Goal: Communication & Community: Answer question/provide support

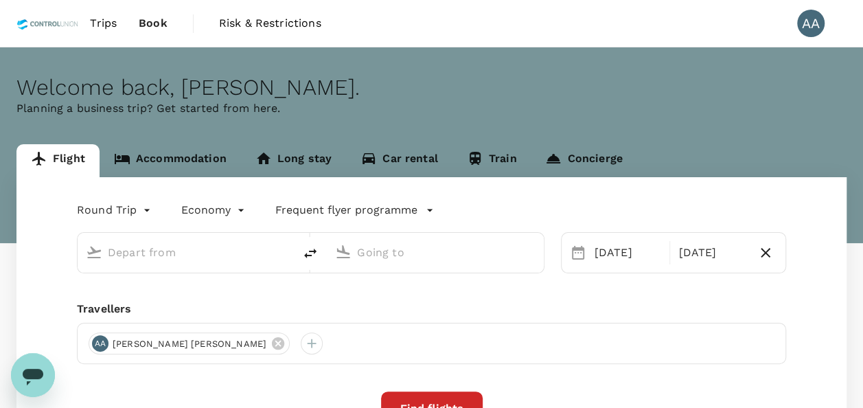
type input "[GEOGRAPHIC_DATA], [GEOGRAPHIC_DATA] (any)"
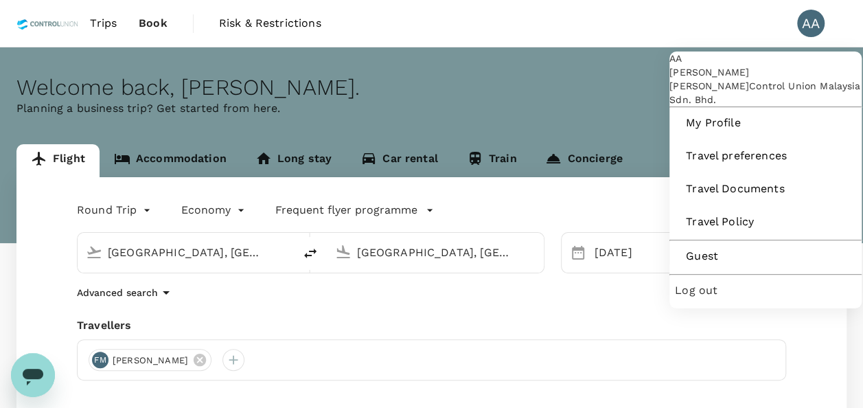
click at [820, 19] on div "AA" at bounding box center [811, 23] width 27 height 27
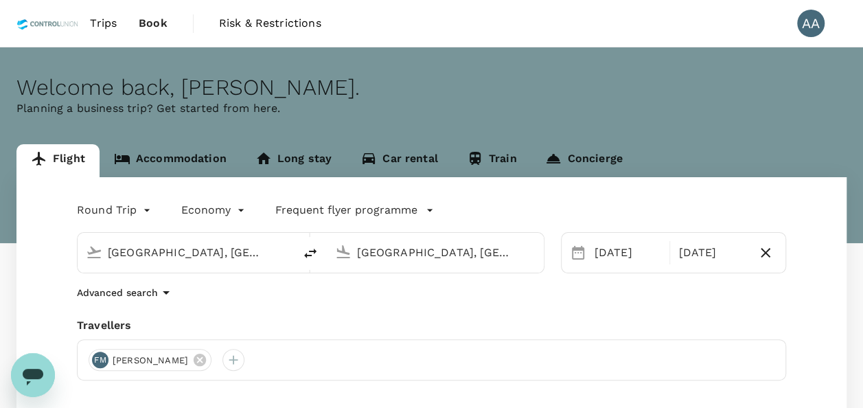
click at [820, 17] on div "AA" at bounding box center [811, 23] width 27 height 27
click at [99, 21] on span "Trips" at bounding box center [103, 23] width 27 height 16
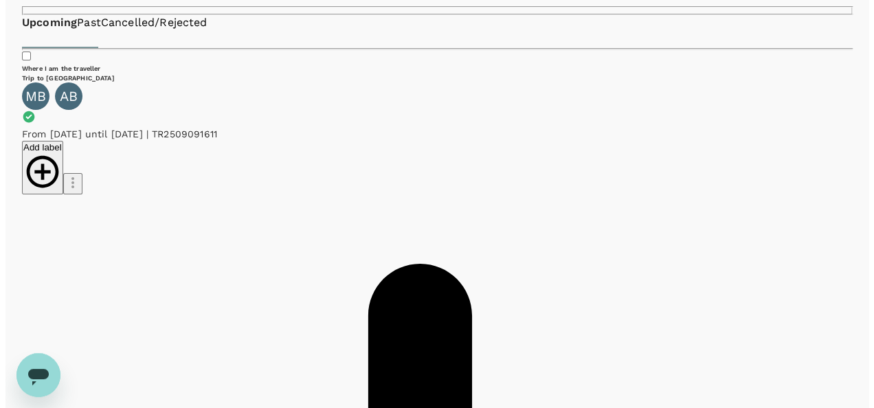
scroll to position [137, 0]
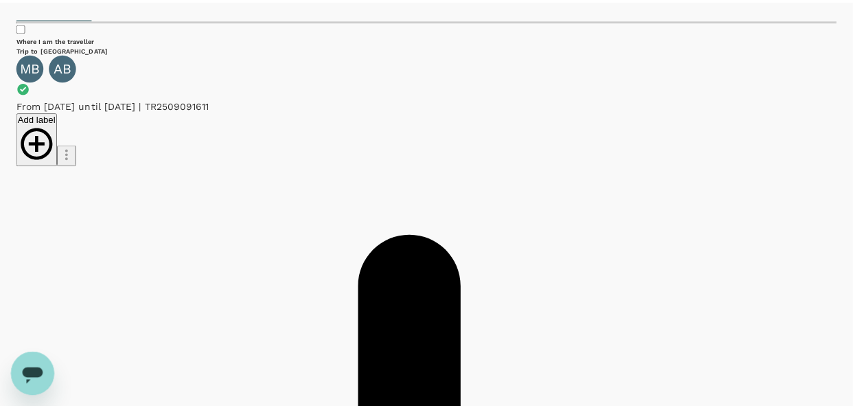
scroll to position [188, 0]
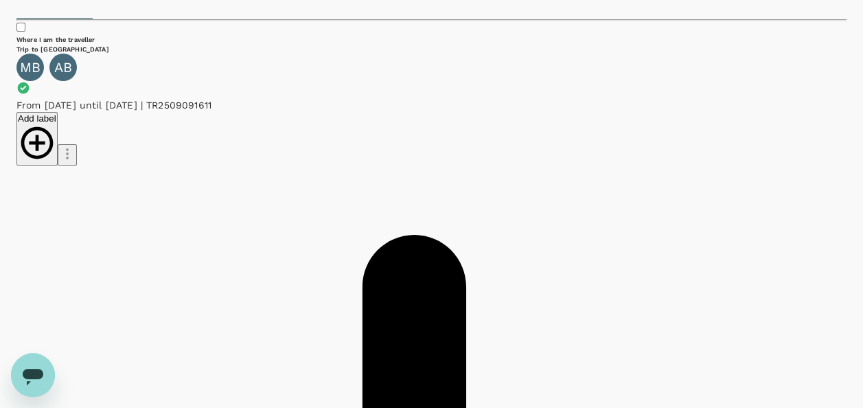
drag, startPoint x: 291, startPoint y: 144, endPoint x: 372, endPoint y: 144, distance: 81.7
copy span "A20250909127263"
click at [27, 393] on div "Open messaging window" at bounding box center [32, 374] width 41 height 41
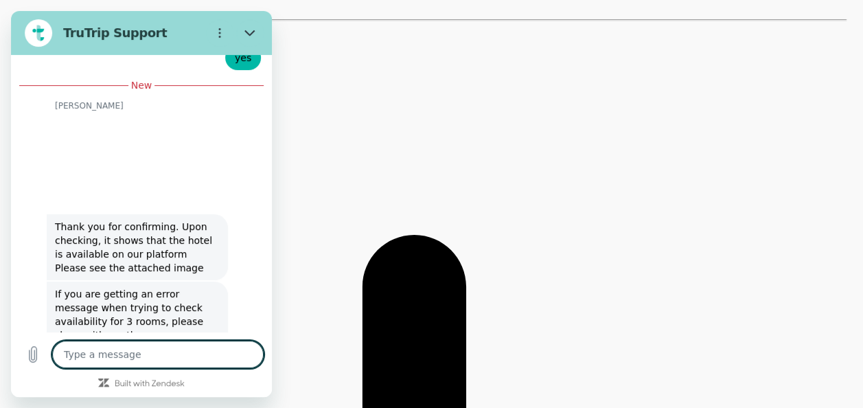
scroll to position [5659, 0]
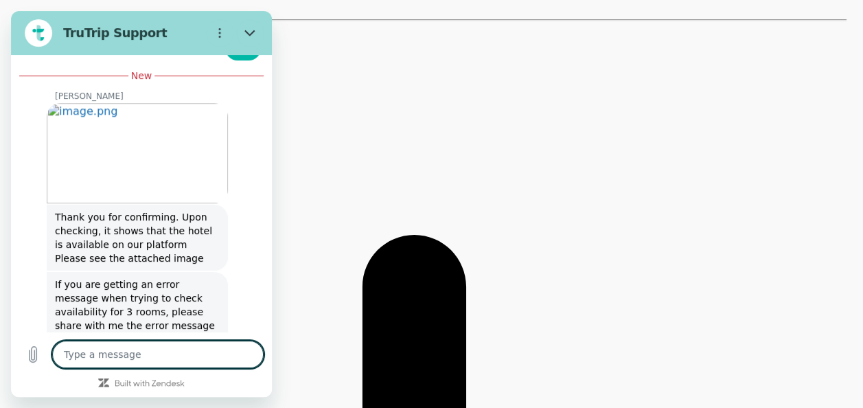
click at [154, 352] on textarea at bounding box center [158, 354] width 212 height 27
click at [154, 350] on textarea at bounding box center [158, 354] width 212 height 27
type textarea "a"
type textarea "x"
click at [174, 350] on textarea "a" at bounding box center [158, 354] width 212 height 27
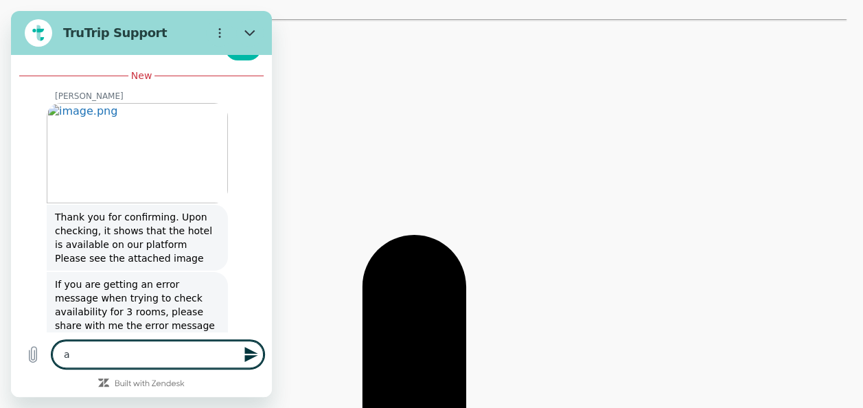
type textarea "x"
type textarea "J"
type textarea "x"
type textarea "H"
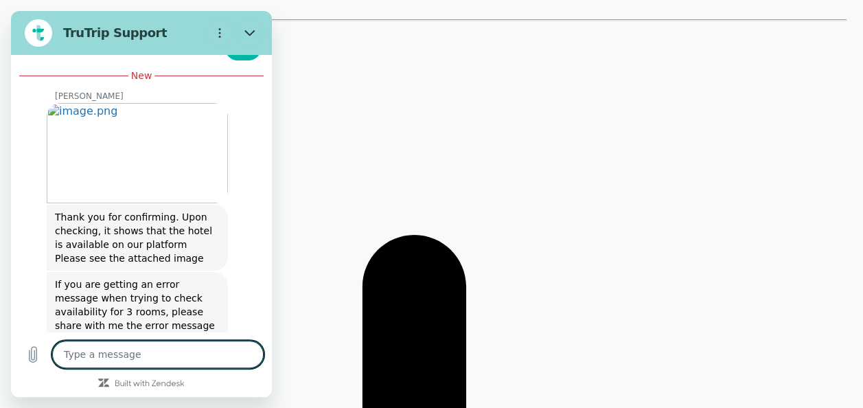
type textarea "x"
type textarea "Hi"
type textarea "x"
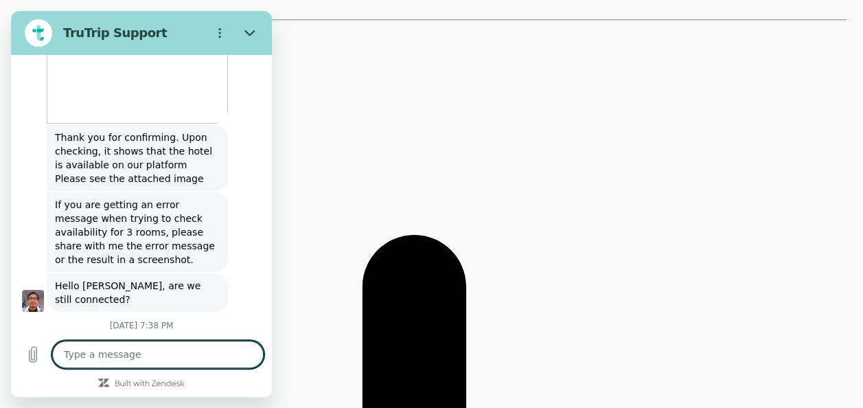
scroll to position [5737, 0]
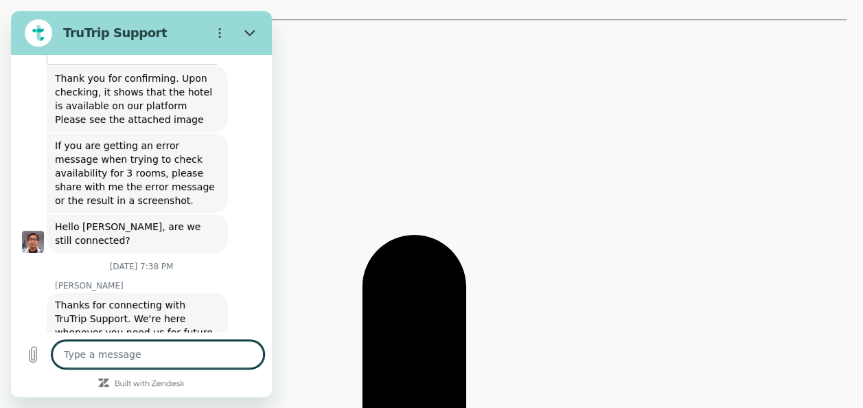
type textarea "x"
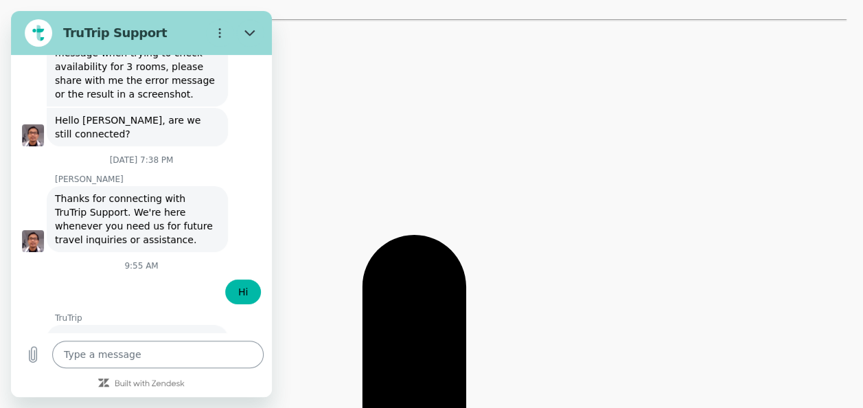
scroll to position [5903, 0]
type input "[PERSON_NAME] A/[PERSON_NAME]"
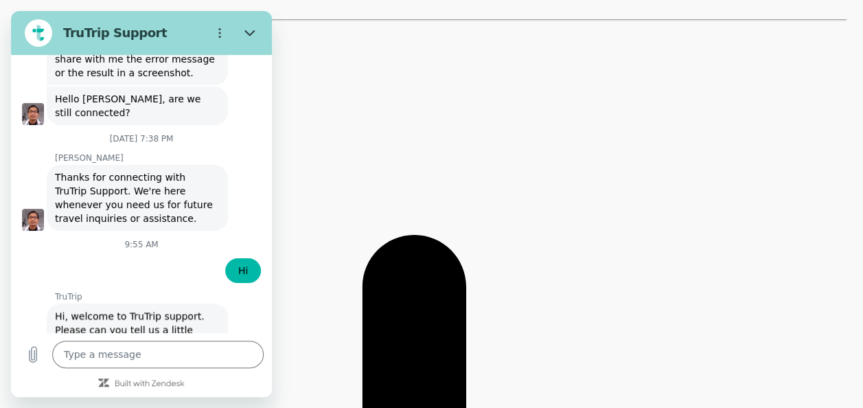
scroll to position [5961, 0]
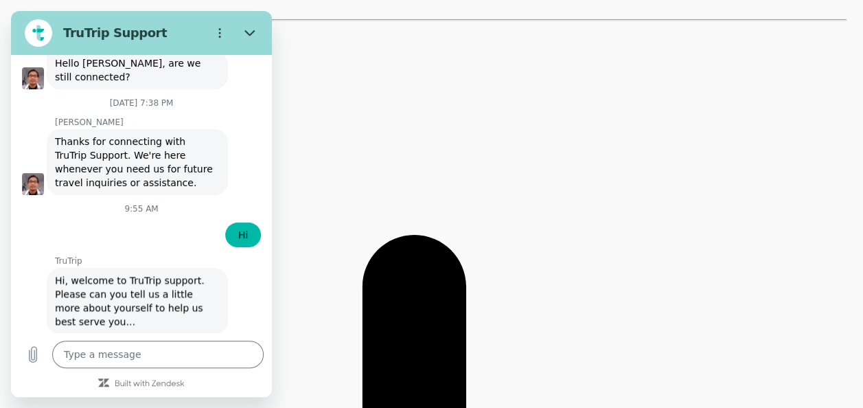
type input "[EMAIL_ADDRESS][DOMAIN_NAME]"
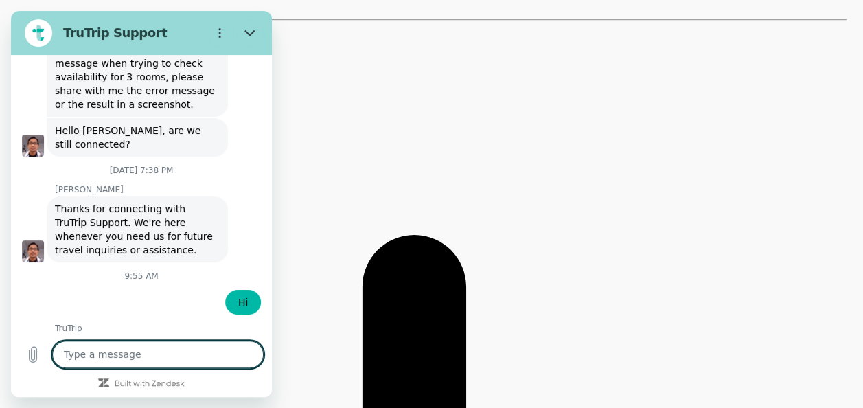
scroll to position [5924, 0]
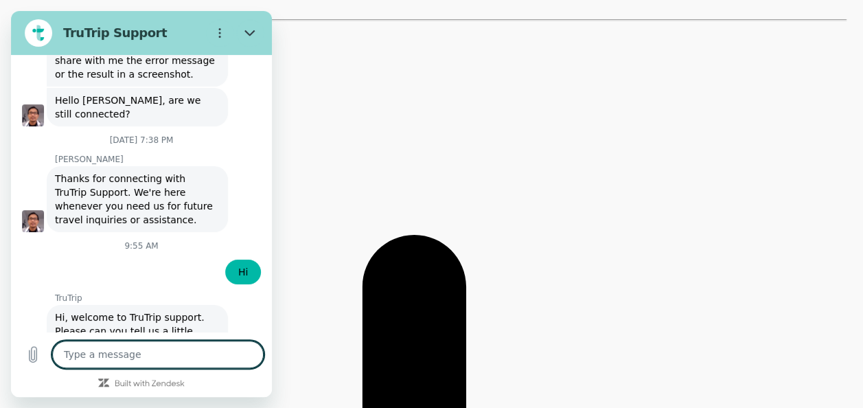
type textarea "x"
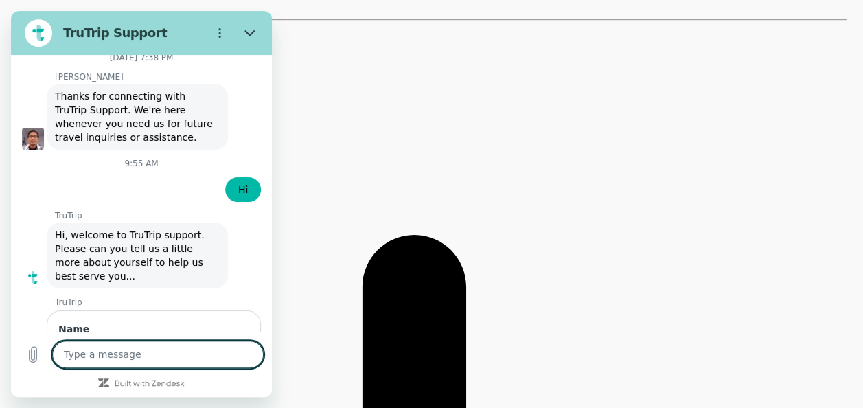
scroll to position [6009, 0]
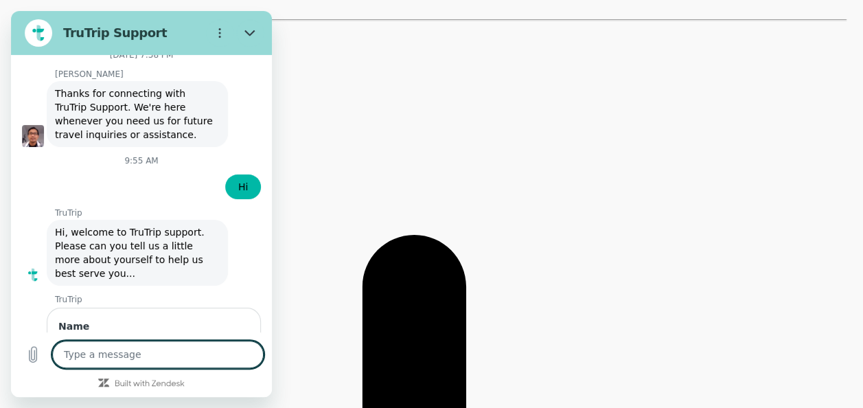
click at [201, 366] on textarea at bounding box center [158, 354] width 212 height 27
paste textarea "A20250909127263"
type textarea "A20250909127263"
type textarea "x"
type textarea "A20250909127263"
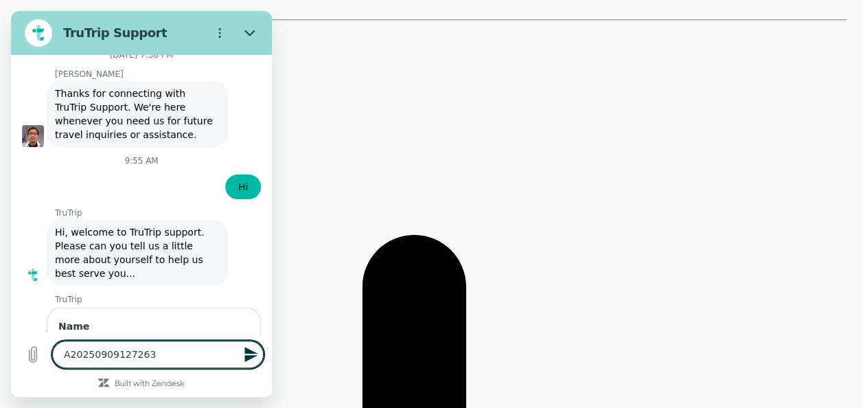
type textarea "x"
type textarea "A20250909127263 -"
type textarea "x"
type textarea "A20250909127263 -"
type textarea "x"
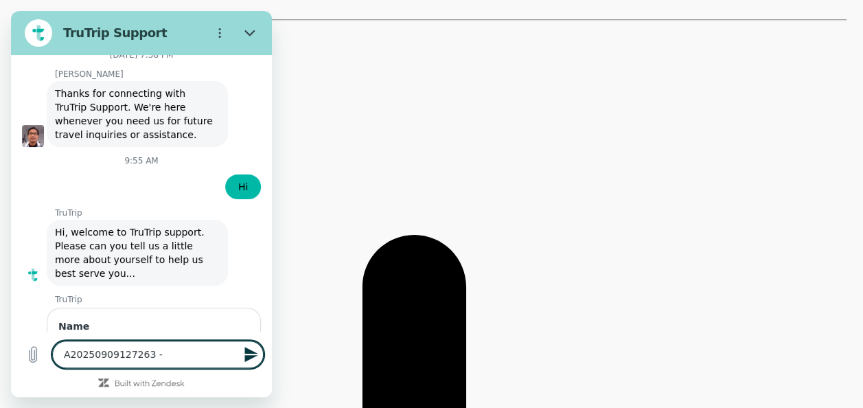
type textarea "A20250909127263 - 1"
type textarea "x"
type textarea "A20250909127263 - 1"
type textarea "x"
type textarea "A20250909127263 - 1 o"
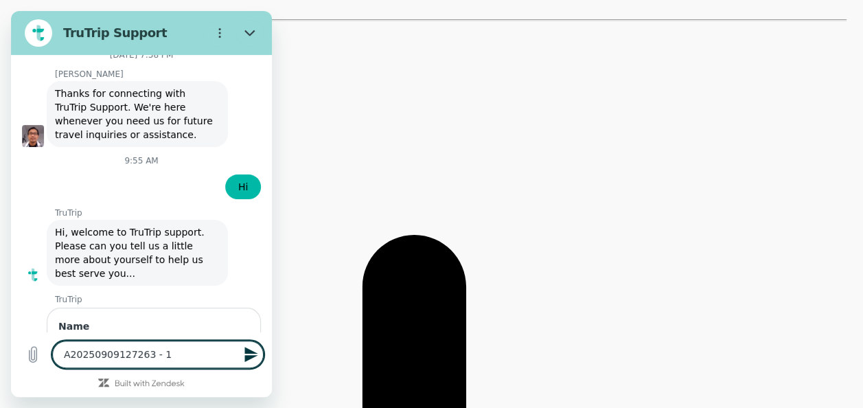
type textarea "x"
type textarea "A20250909127263 - 1 of"
type textarea "x"
type textarea "A20250909127263 - 1 of"
type textarea "x"
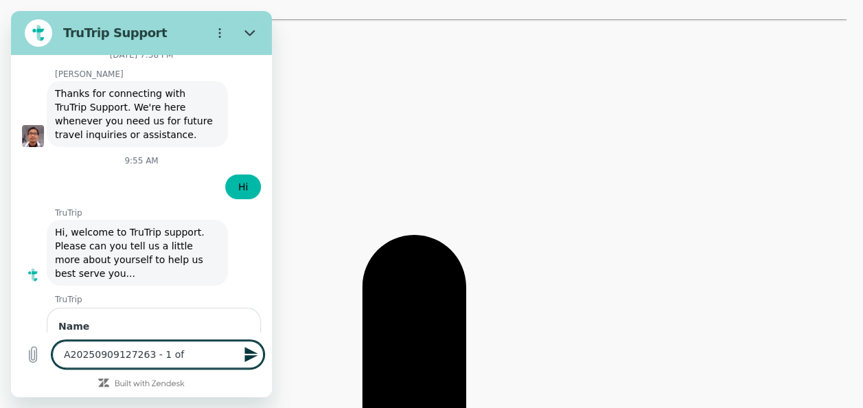
type textarea "A20250909127263 - 1 of t"
type textarea "x"
type textarea "A20250909127263 - 1 of th"
type textarea "x"
type textarea "A20250909127263 - 1 of the"
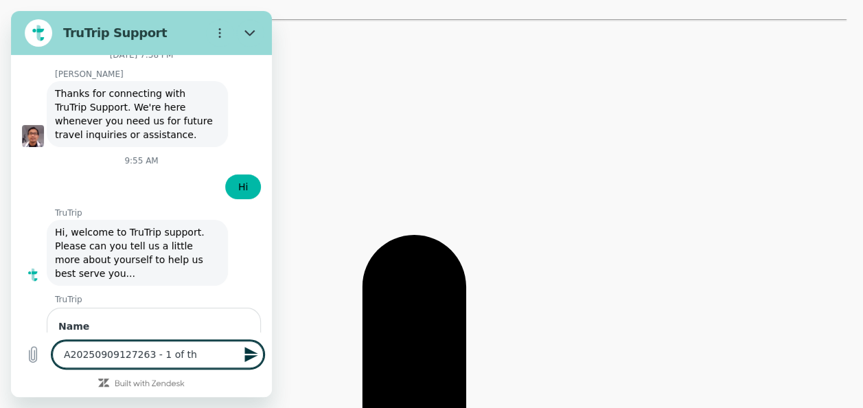
type textarea "x"
type textarea "A20250909127263 - 1 of the"
type textarea "x"
type textarea "A20250909127263 - 1 of the p"
type textarea "x"
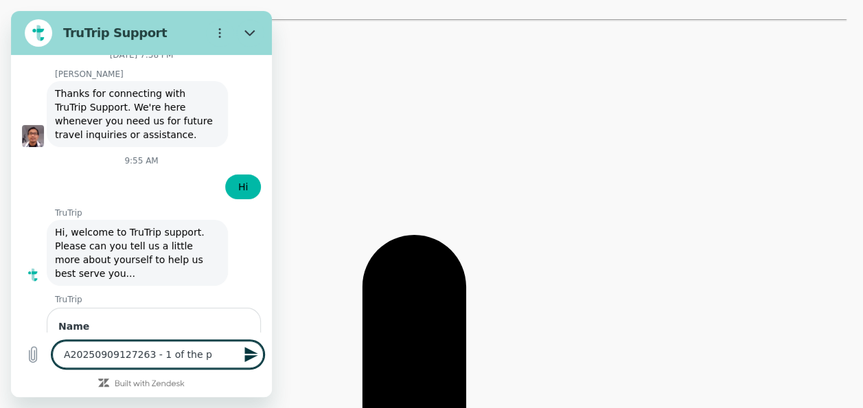
type textarea "A20250909127263 - 1 of the pa"
type textarea "x"
type textarea "A20250909127263 - 1 of the pas"
type textarea "x"
type textarea "A20250909127263 - 1 of the pass"
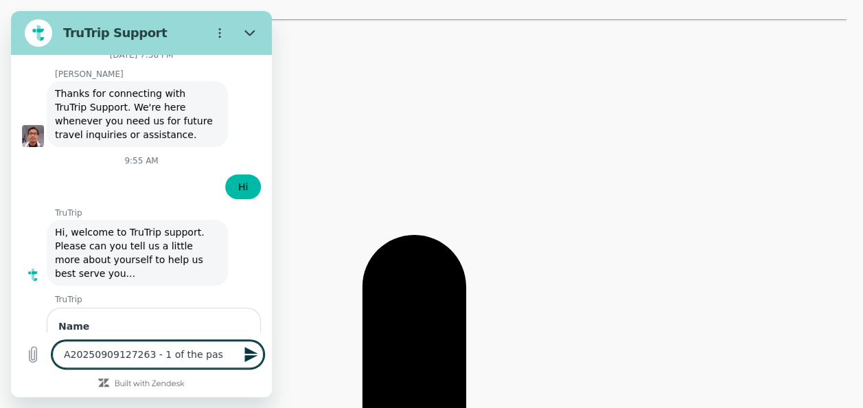
type textarea "x"
type textarea "A20250909127263 - 1 of the passe"
type textarea "x"
type textarea "A20250909127263 - 1 of the passen"
type textarea "x"
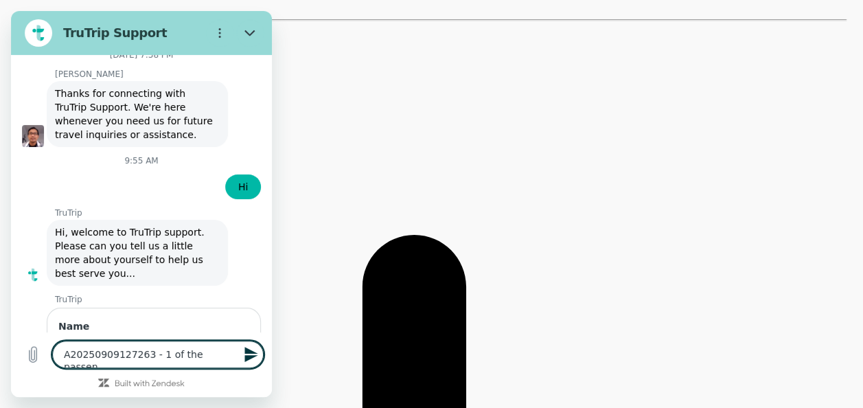
type textarea "A20250909127263 - 1 of the passeng"
type textarea "x"
type textarea "A20250909127263 - 1 of the passenge"
type textarea "x"
type textarea "A20250909127263 - 1 of the passenger"
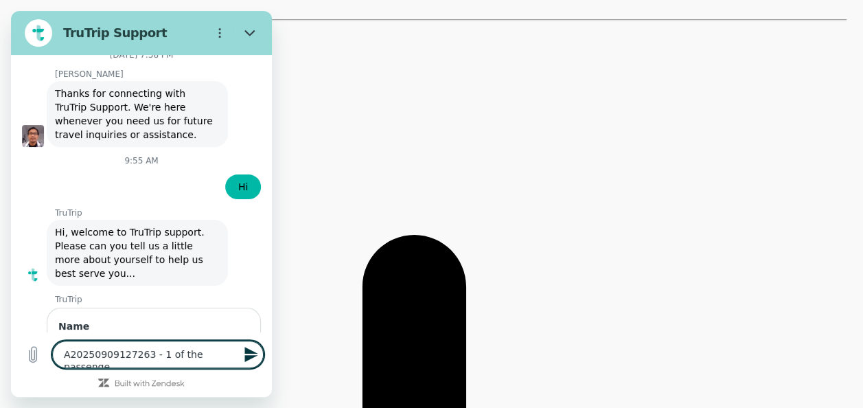
type textarea "x"
type textarea "A20250909127263 - 1 of the passenger"
type textarea "x"
type textarea "A20250909127263 - 1 of the passenger d"
type textarea "x"
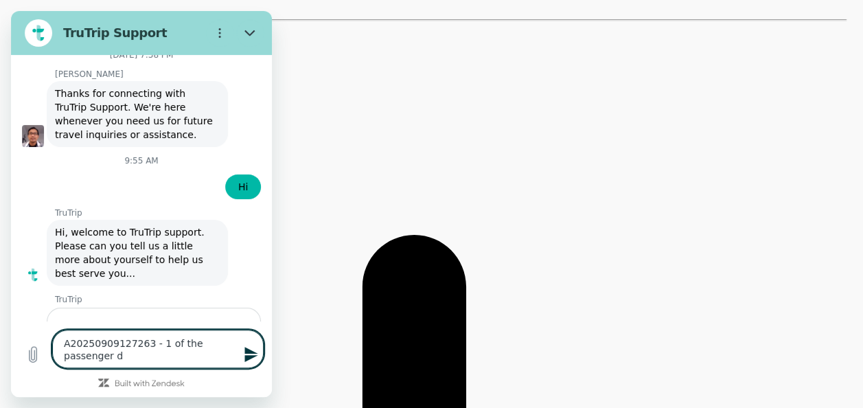
type textarea "A20250909127263 - 1 of the passenger du"
type textarea "x"
type textarea "A20250909127263 - 1 of the passenger dun"
type textarea "x"
type textarea "A20250909127263 - 1 of the passenger dun"
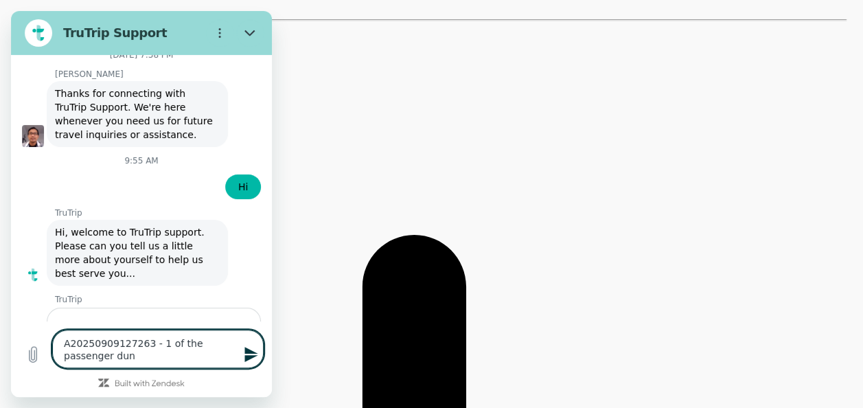
type textarea "x"
type textarea "A20250909127263 - 1 of the passenger dun h"
type textarea "x"
type textarea "A20250909127263 - 1 of the passenger dun ha"
type textarea "x"
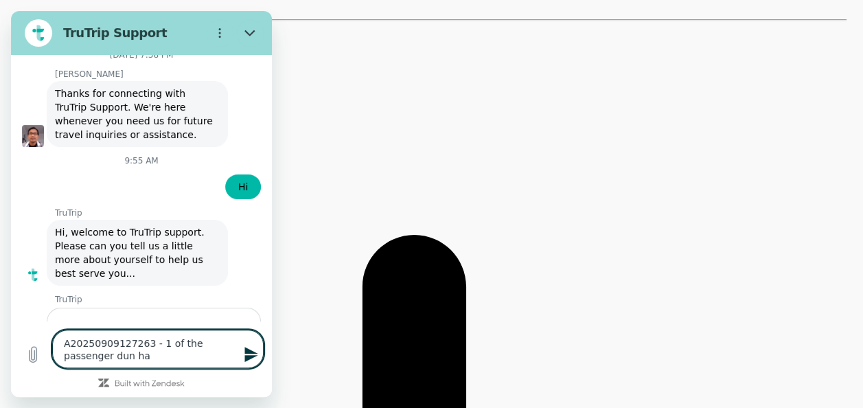
type textarea "A20250909127263 - 1 of the passenger dun hav"
type textarea "x"
type textarea "A20250909127263 - 1 of the passenger dun have"
type textarea "x"
type textarea "A20250909127263 - 1 of the passenger dun have"
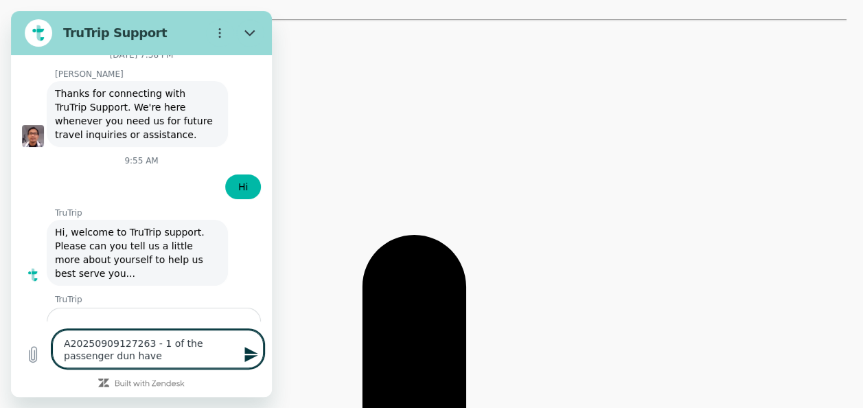
type textarea "x"
type textarea "A20250909127263 - 1 of the passenger dun have b"
type textarea "x"
type textarea "A20250909127263 - 1 of the passenger dun have ba"
type textarea "x"
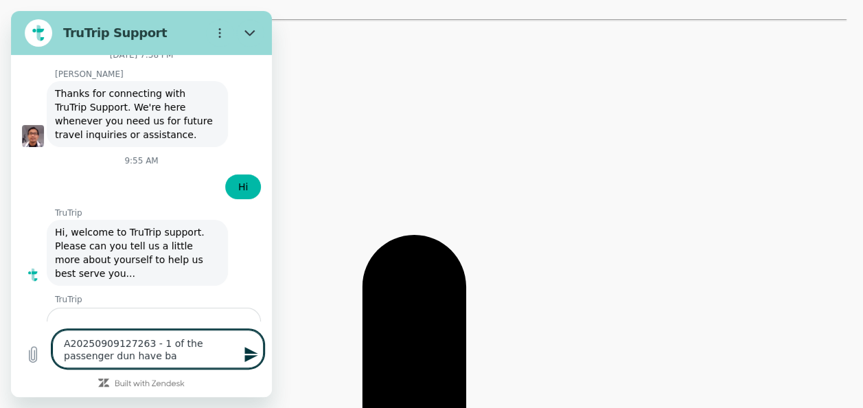
type textarea "A20250909127263 - 1 of the passenger dun have bag"
type textarea "x"
type textarea "A20250909127263 - 1 of the passenger dun have bagg"
type textarea "x"
type textarea "A20250909127263 - 1 of the passenger dun have [PERSON_NAME]"
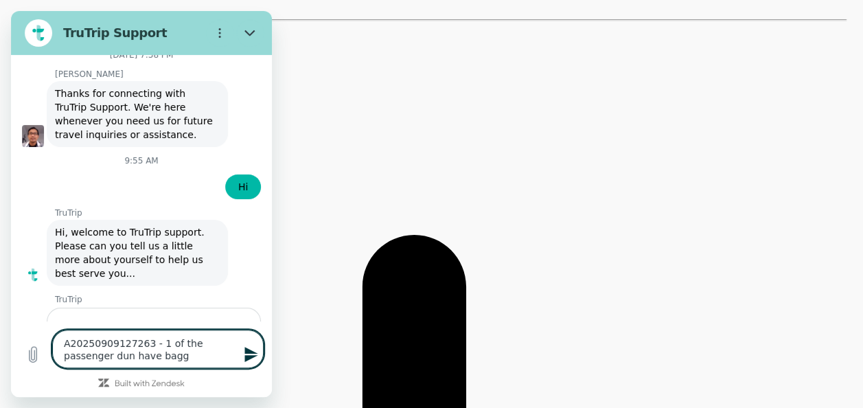
type textarea "x"
type textarea "A20250909127263 - 1 of the passenger dun have baggag"
type textarea "x"
type textarea "A20250909127263 - 1 of the passenger dun have baggage"
type textarea "x"
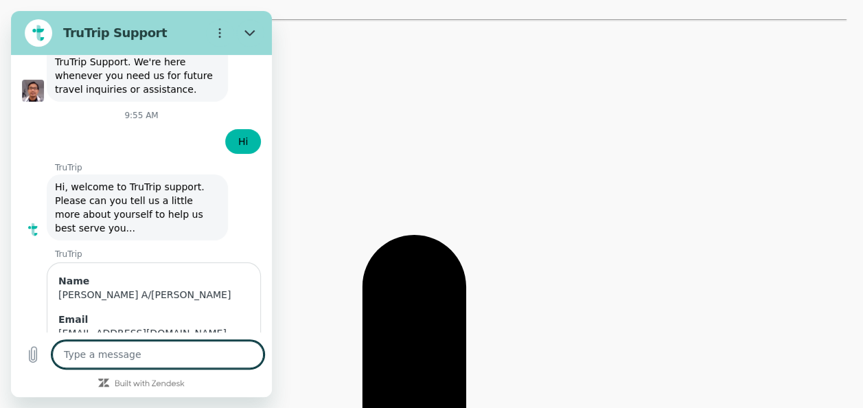
type textarea "x"
type textarea "v"
type textarea "x"
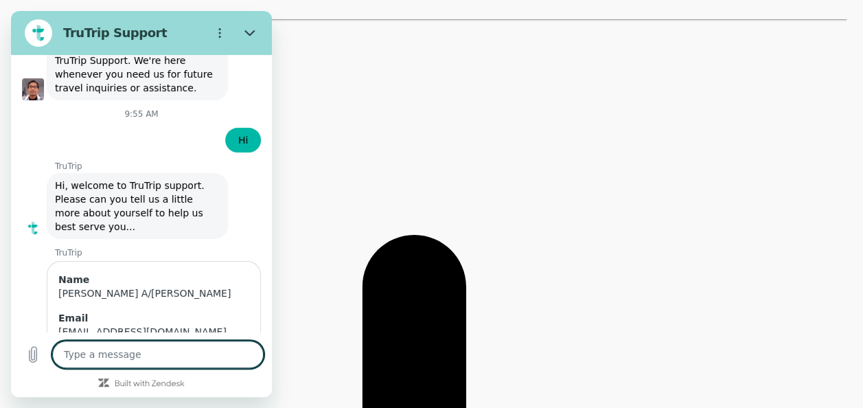
type textarea "b"
type textarea "x"
type textarea "bu"
type textarea "x"
type textarea "but"
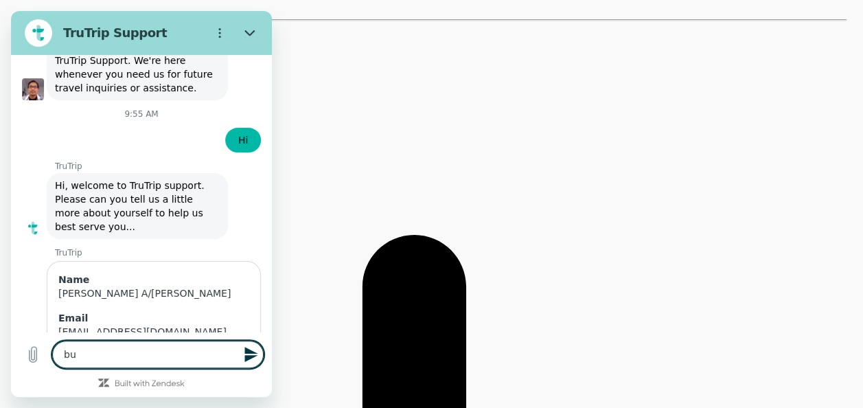
type textarea "x"
type textarea "but"
type textarea "x"
type textarea "but w"
type textarea "x"
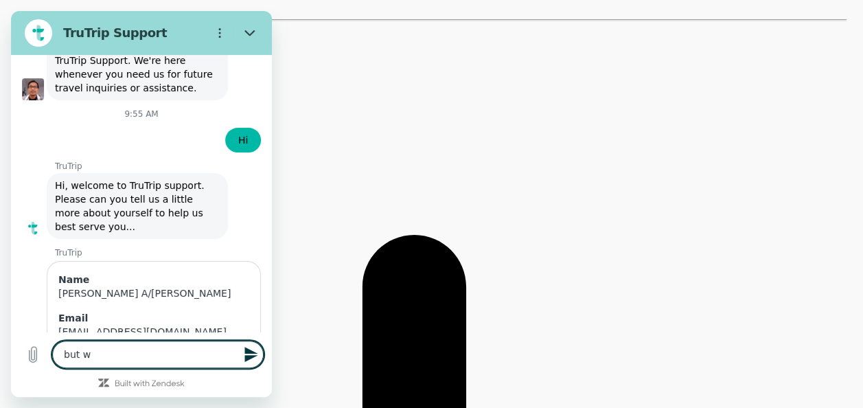
type textarea "but we"
type textarea "x"
type textarea "but we"
type textarea "x"
type textarea "but we a"
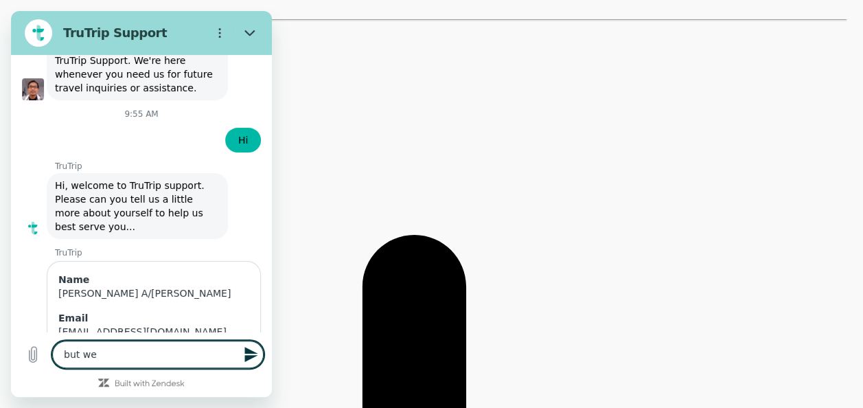
type textarea "x"
type textarea "but we ap"
type textarea "x"
type textarea "but we app"
type textarea "x"
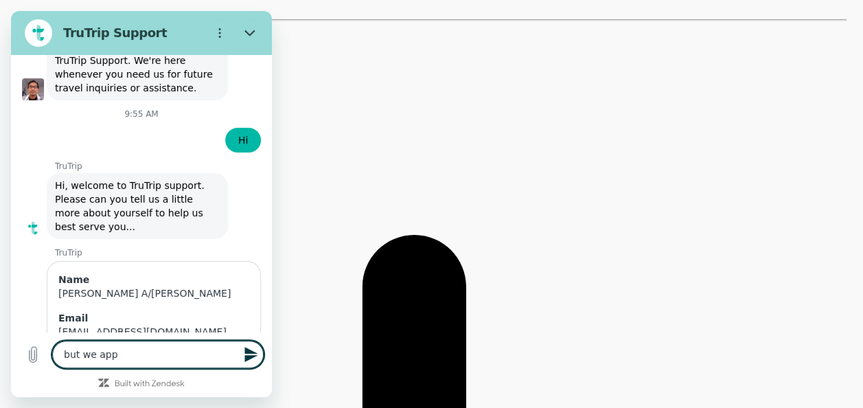
type textarea "but we appl"
type textarea "x"
type textarea "but we apply"
type textarea "x"
type textarea "but we applyi"
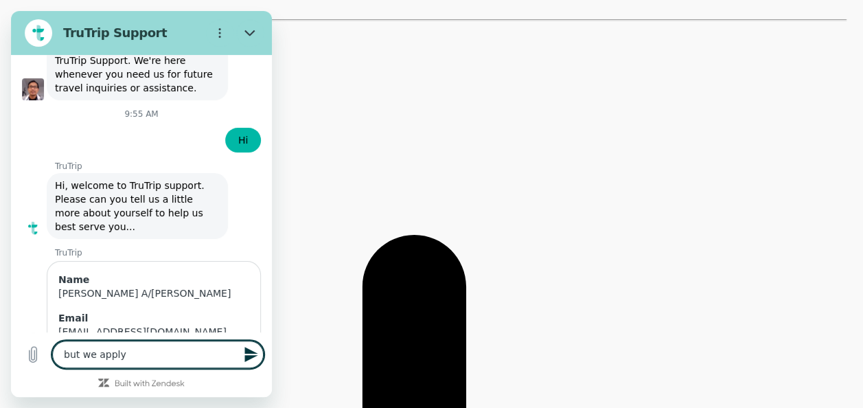
type textarea "x"
type textarea "but we apply"
type textarea "x"
type textarea "but we apply"
type textarea "x"
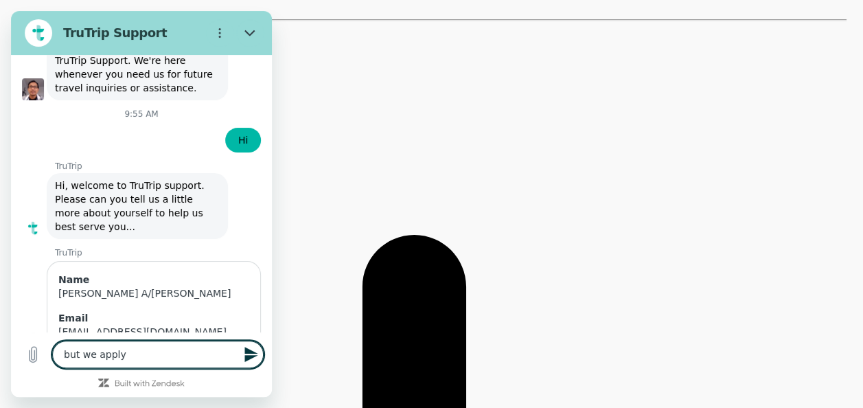
type textarea "but we apply i"
type textarea "x"
type textarea "but we apply it"
type textarea "x"
type textarea "but we apply it"
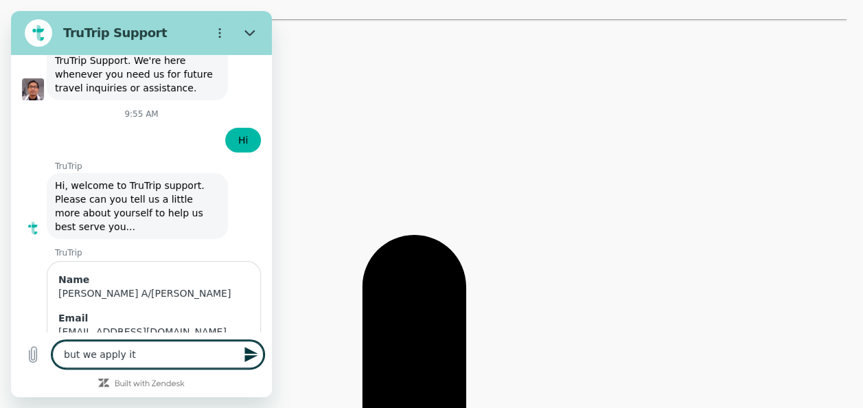
type textarea "x"
type textarea "but we apply it f"
type textarea "x"
type textarea "but we apply it fo"
type textarea "x"
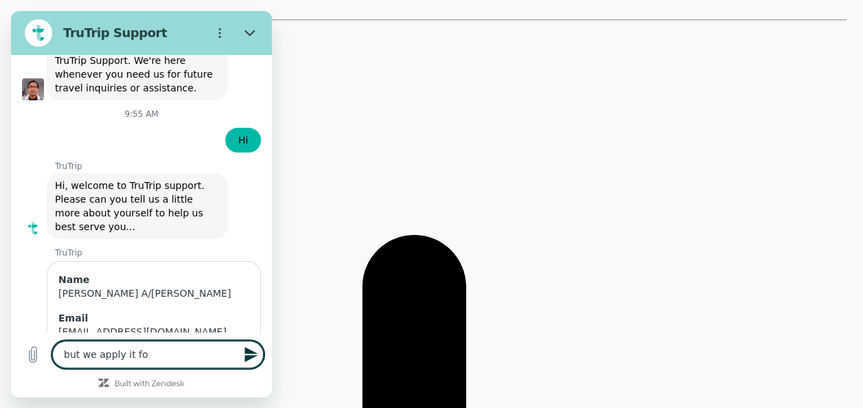
type textarea "but we apply it for"
type textarea "x"
type textarea "but we apply it for"
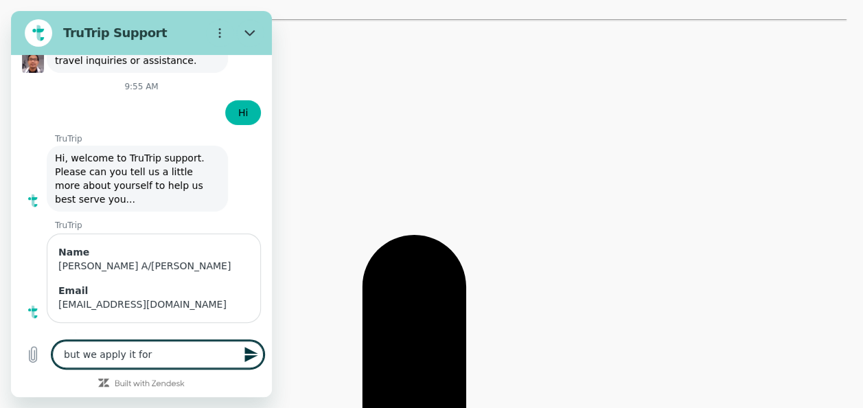
scroll to position [6082, 0]
type textarea "x"
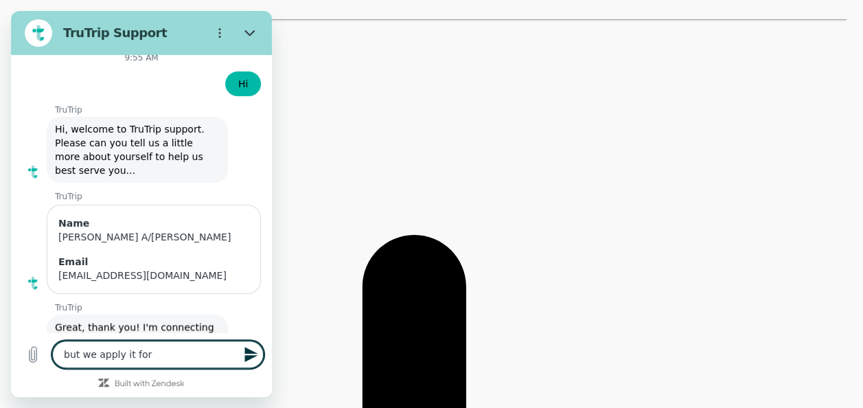
scroll to position [6115, 0]
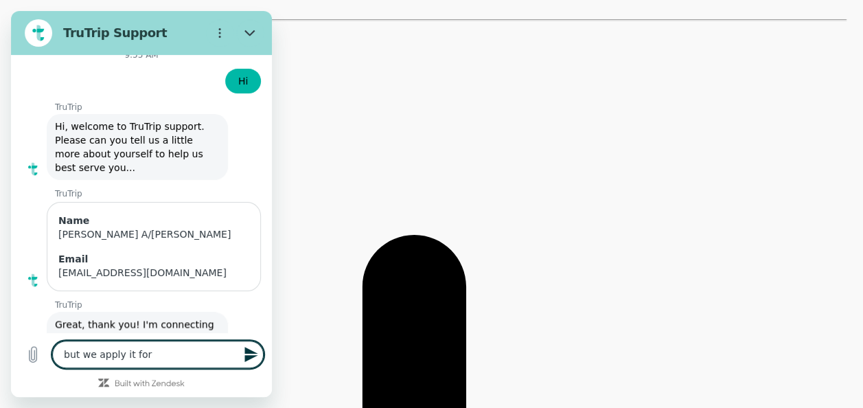
type textarea "but we apply it for b"
type textarea "x"
type textarea "but we apply it for bo"
type textarea "x"
type textarea "but we apply it for bot"
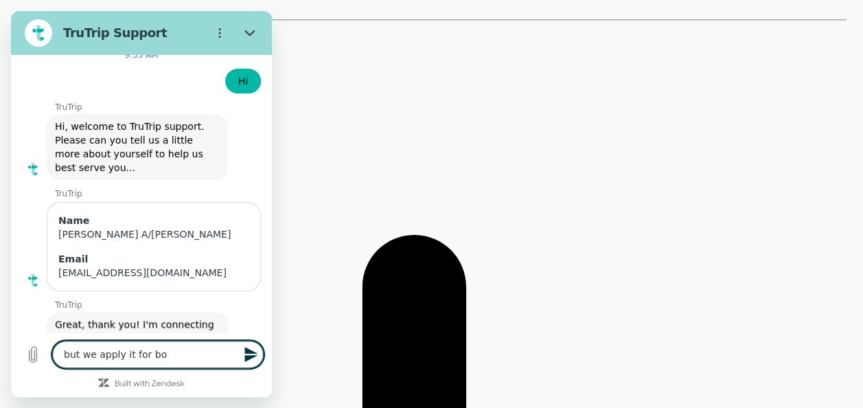
type textarea "x"
type textarea "but we apply it for both"
type textarea "x"
type textarea "but we apply it for both"
type textarea "x"
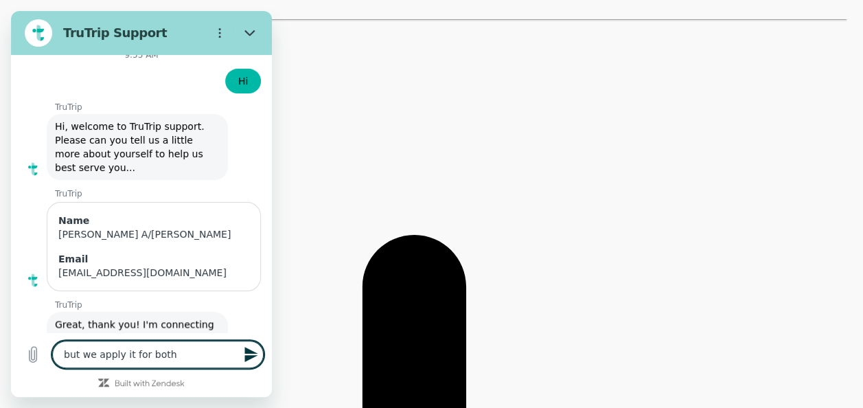
type textarea "but we apply it for both p"
type textarea "x"
type textarea "but we apply it for both pa"
type textarea "x"
type textarea "but we apply it for both pas"
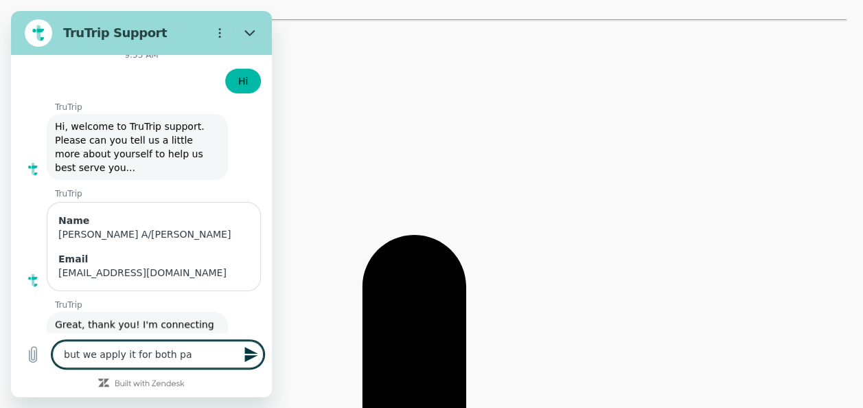
type textarea "x"
type textarea "but we apply it for both pass"
type textarea "x"
type textarea "but we apply it for both passa"
type textarea "x"
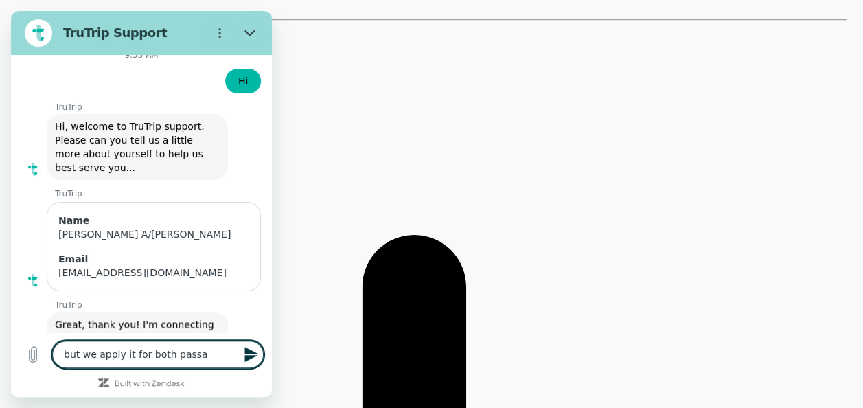
type textarea "but we apply it for both pass"
type textarea "x"
type textarea "but we apply it for both pas"
type textarea "x"
type textarea "but we apply it for both pa"
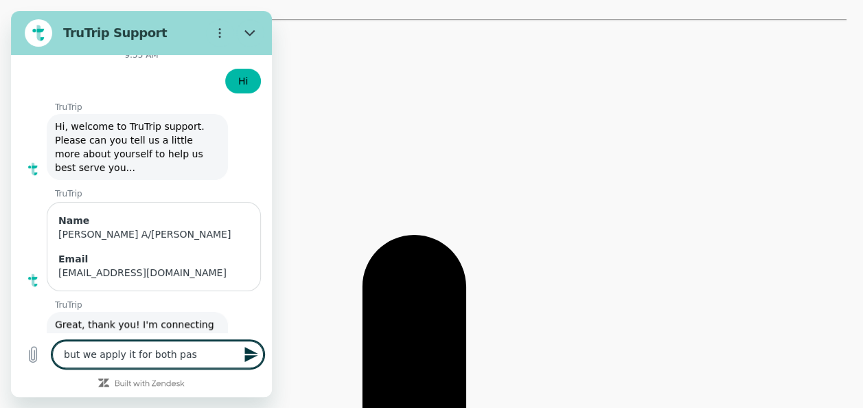
type textarea "x"
type textarea "but we apply it for both p"
type textarea "x"
type textarea "but we apply it for both"
type textarea "x"
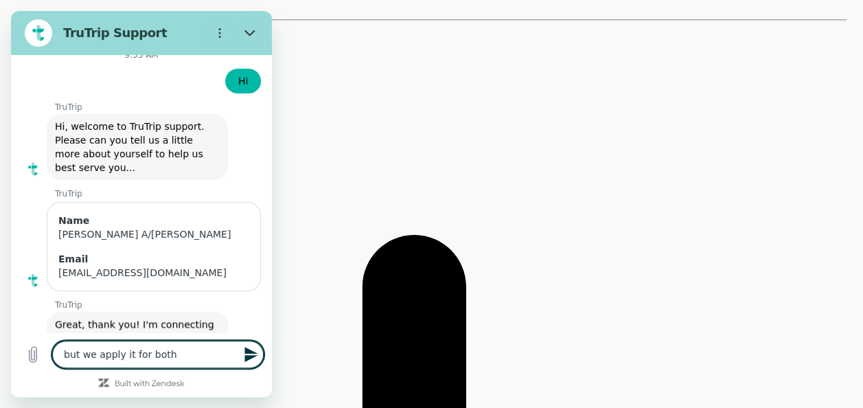
type textarea "but we apply it for both"
type textarea "x"
type textarea "but we apply it for bot"
type textarea "x"
type textarea "but we apply it for bo"
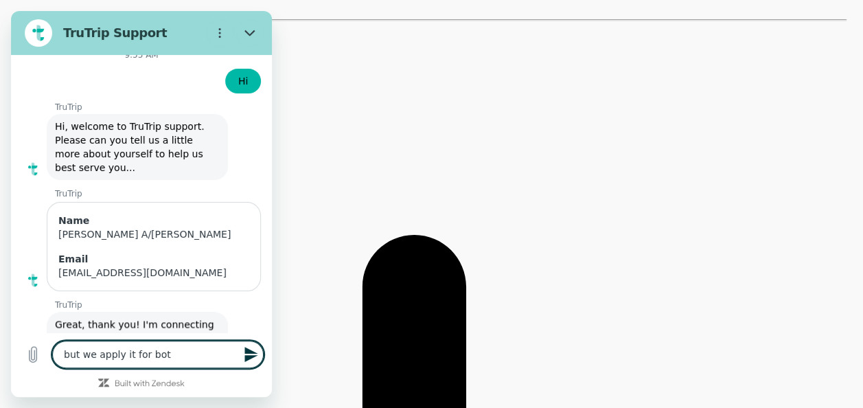
type textarea "x"
type textarea "but we apply it for b"
type textarea "x"
type textarea "but we apply it for"
type textarea "x"
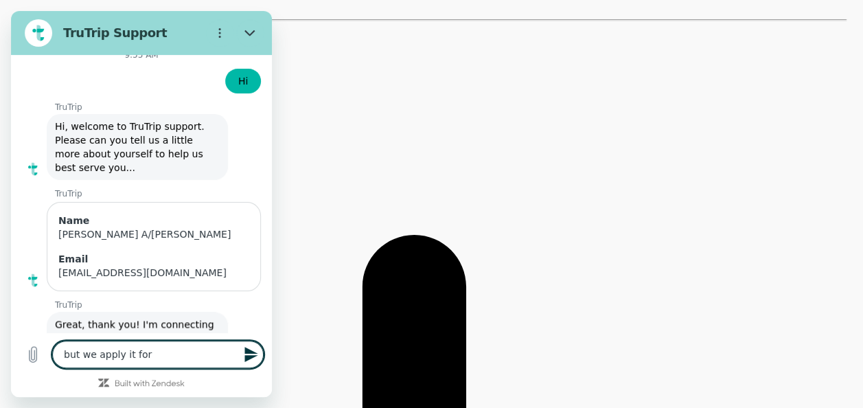
type textarea "but we apply it for"
type textarea "x"
type textarea "but we apply it fo"
type textarea "x"
type textarea "but we apply it f"
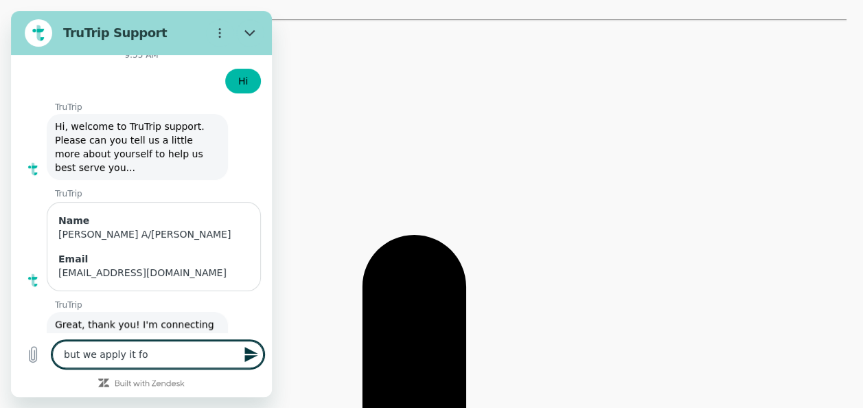
type textarea "x"
type textarea "but we apply it"
type textarea "x"
type textarea "but we apply it"
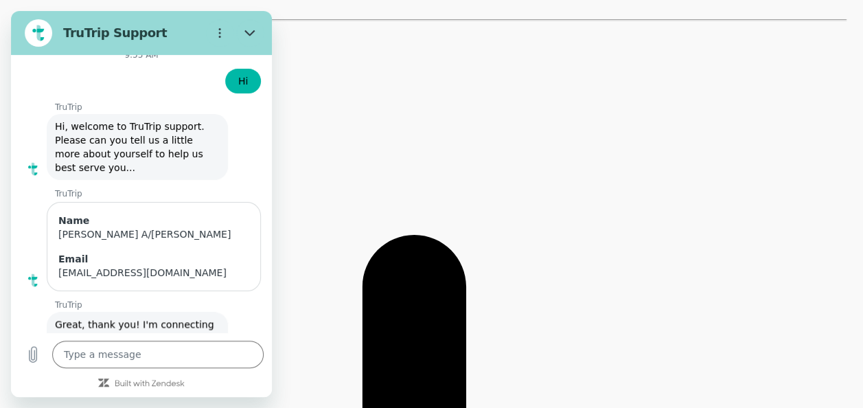
drag, startPoint x: 155, startPoint y: 247, endPoint x: 52, endPoint y: 226, distance: 104.5
click at [52, 392] on div "says: A20250909127263 - 1 of the passenger dun have baggage" at bounding box center [136, 415] width 250 height 47
copy span "A20250909127263 - 1 of the passenger dun have baggage"
click at [107, 353] on textarea at bounding box center [158, 354] width 212 height 27
paste textarea "A20250909127263 - 1 of the passenger dun have baggage"
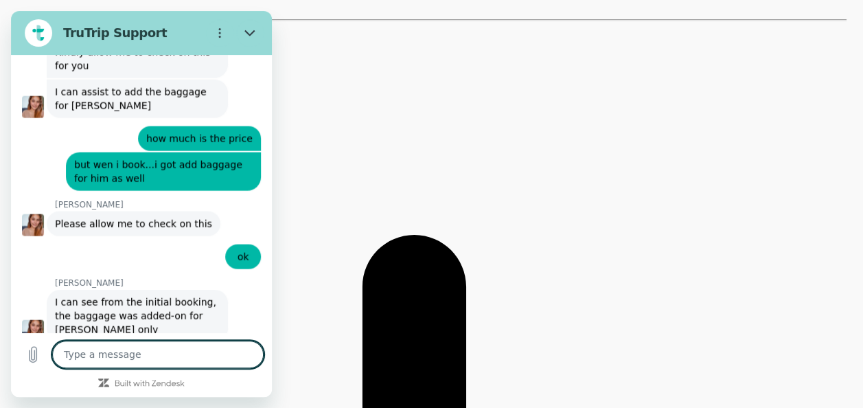
scroll to position [6656, 0]
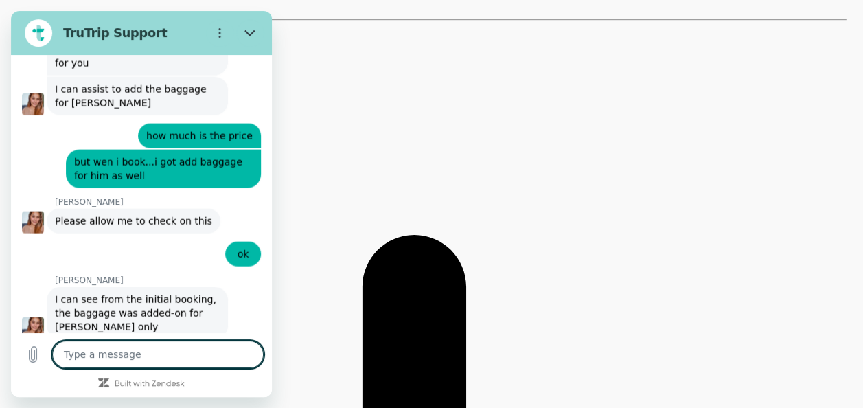
click at [173, 363] on textarea at bounding box center [158, 354] width 212 height 27
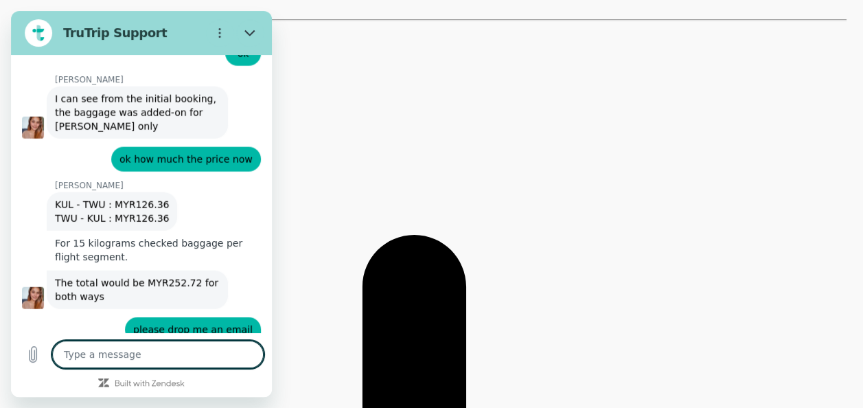
scroll to position [6882, 0]
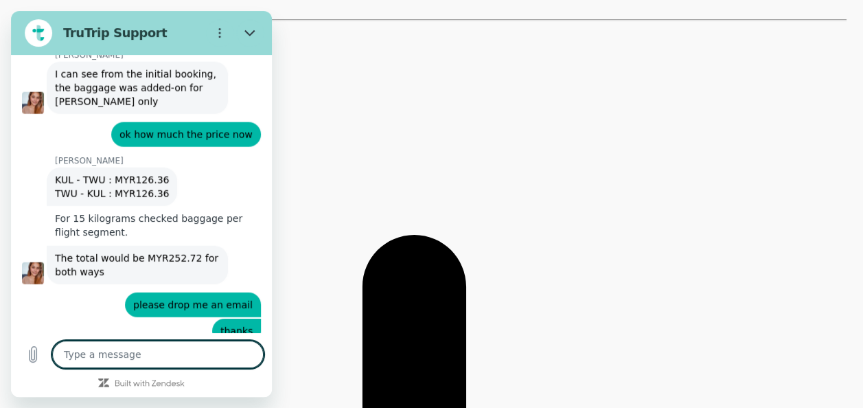
click at [154, 341] on textarea at bounding box center [158, 354] width 212 height 27
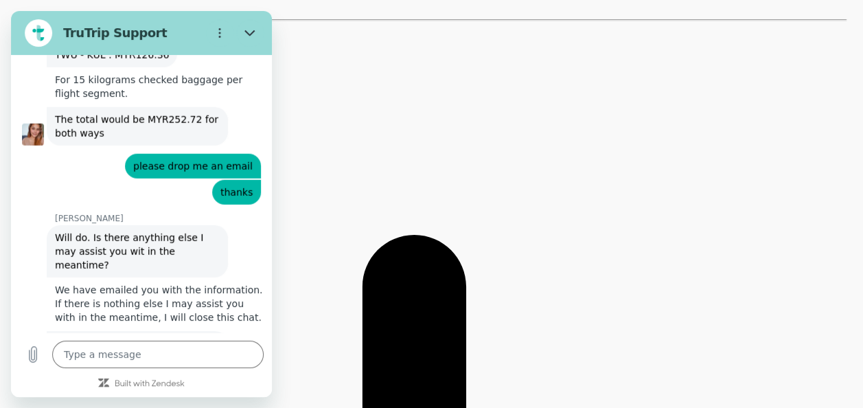
scroll to position [7125, 0]
